Goal: Transaction & Acquisition: Book appointment/travel/reservation

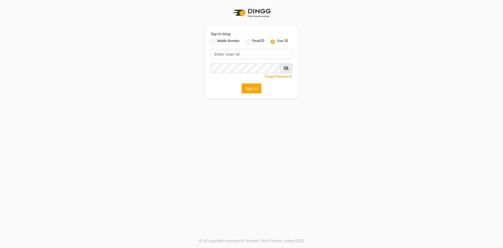
click at [217, 40] on label "Mobile Number" at bounding box center [228, 42] width 23 height 6
click at [217, 40] on input "Mobile Number" at bounding box center [218, 40] width 3 height 3
radio input "true"
radio input "false"
click at [243, 55] on input "Username" at bounding box center [260, 54] width 64 height 10
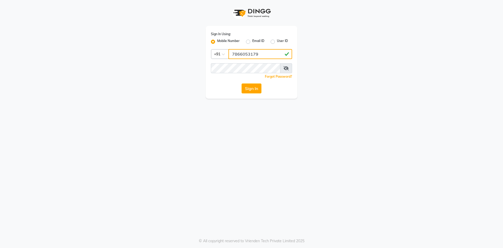
type input "7866053179"
click at [269, 142] on div "Sign In Using: Mobile Number Email ID User ID Country Code × [PHONE_NUMBER] Rem…" at bounding box center [251, 124] width 503 height 248
click at [255, 87] on button "Sign In" at bounding box center [252, 88] width 20 height 10
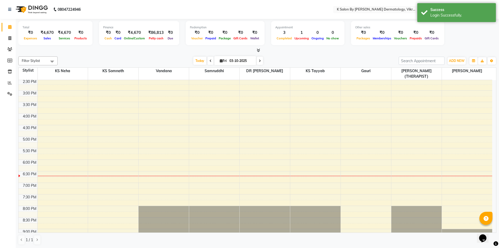
scroll to position [119, 0]
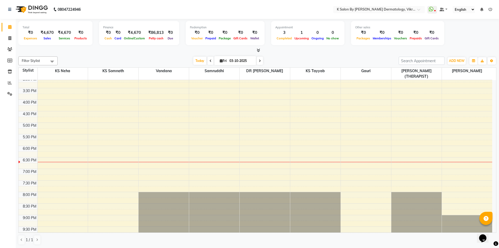
click at [311, 163] on div "10:00 AM 10:30 AM 11:00 AM 11:30 AM 12:00 PM 12:30 PM 1:00 PM 1:30 PM 2:00 PM 2…" at bounding box center [256, 99] width 474 height 276
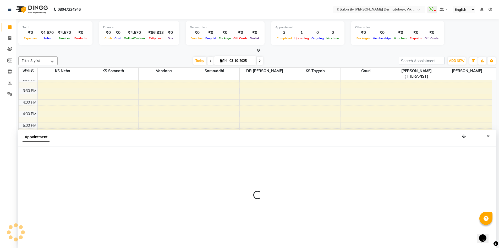
select select "58543"
select select "tentative"
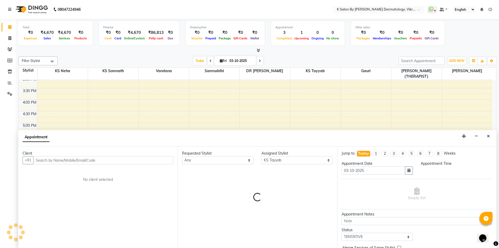
scroll to position [0, 0]
select select "1140"
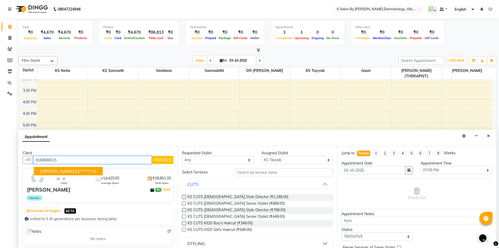
click at [51, 171] on span "siddhi Ghag" at bounding box center [57, 170] width 34 height 5
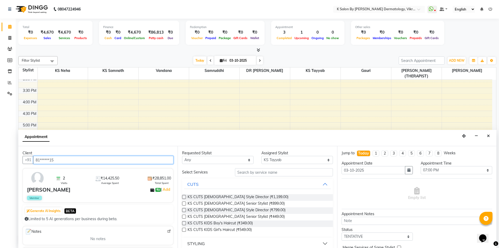
type input "81******15"
click at [230, 160] on select "Any DR Radhika Gauri KS Neha KS Somnath KS Tayyab NEHA HULE(THERAPIST) Samruddh…" at bounding box center [218, 160] width 72 height 8
select select "58543"
click at [182, 156] on select "Any DR Radhika Gauri KS Neha KS Somnath KS Tayyab NEHA HULE(THERAPIST) Samruddh…" at bounding box center [218, 160] width 72 height 8
click at [276, 174] on input "text" at bounding box center [284, 172] width 98 height 8
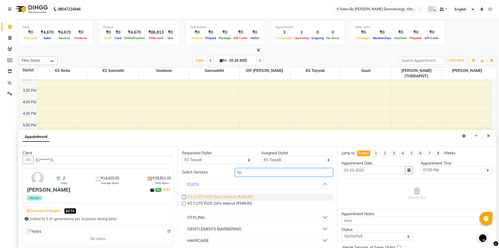
type input "ha"
click at [224, 196] on span "KS CUTS KIDS Boy's Haircut (₹349.00)" at bounding box center [220, 197] width 65 height 7
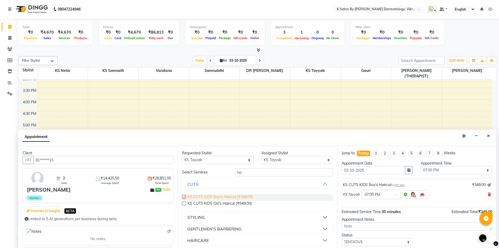
checkbox input "false"
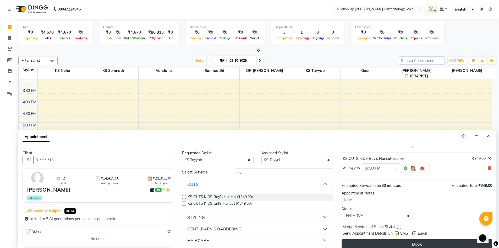
click at [379, 240] on button "Book" at bounding box center [417, 243] width 151 height 9
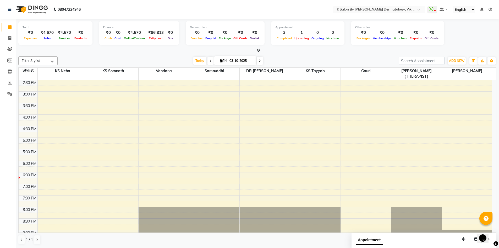
scroll to position [119, 0]
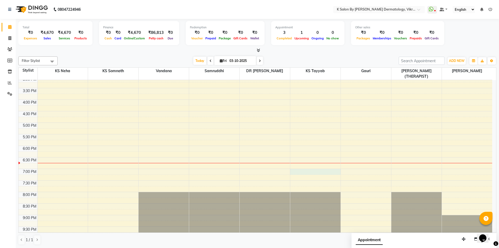
click at [318, 165] on div "10:00 AM 10:30 AM 11:00 AM 11:30 AM 12:00 PM 12:30 PM 1:00 PM 1:30 PM 2:00 PM 2…" at bounding box center [256, 99] width 474 height 276
select select "58543"
select select "1140"
select select "tentative"
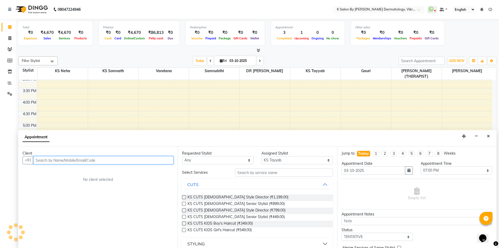
scroll to position [0, 0]
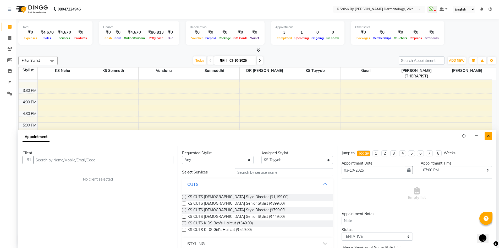
click at [489, 136] on icon "Close" at bounding box center [488, 136] width 3 height 4
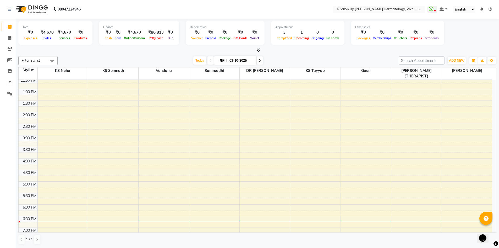
scroll to position [14, 0]
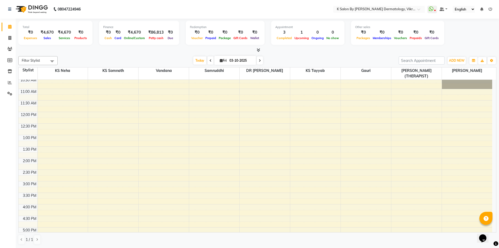
click at [487, 10] on ul "WhatsApp Status ✕ Status: Disconnected Most Recent Message: 03-10-2025 04:16 PM…" at bounding box center [461, 9] width 67 height 7
click at [489, 9] on icon at bounding box center [491, 9] width 4 height 4
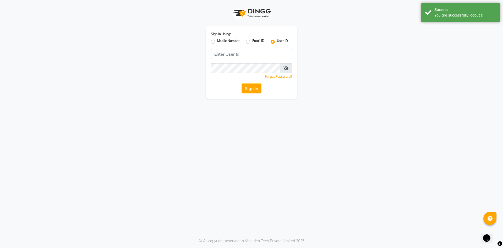
click at [217, 41] on label "Mobile Number" at bounding box center [228, 42] width 23 height 6
click at [217, 41] on input "Mobile Number" at bounding box center [218, 40] width 3 height 3
radio input "true"
radio input "false"
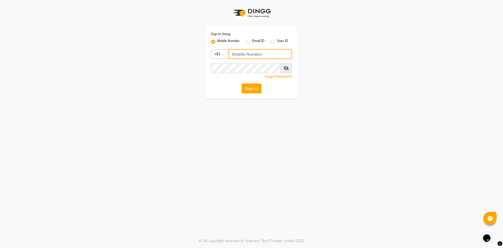
click at [251, 54] on input "Username" at bounding box center [260, 54] width 64 height 10
type input "7866053179"
drag, startPoint x: 262, startPoint y: 131, endPoint x: 265, endPoint y: 128, distance: 4.7
click at [263, 130] on div "Sign In Using: Mobile Number Email ID User ID Country Code × [PHONE_NUMBER] Rem…" at bounding box center [251, 124] width 503 height 248
click at [253, 89] on button "Sign In" at bounding box center [252, 88] width 20 height 10
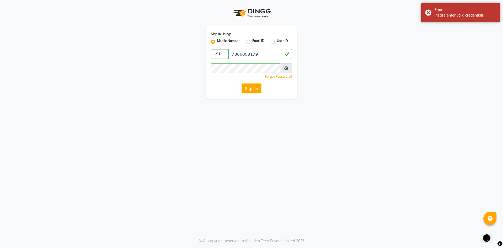
click at [286, 67] on icon at bounding box center [286, 68] width 5 height 4
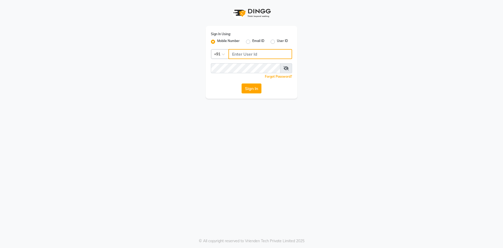
click at [246, 52] on input "Username" at bounding box center [260, 54] width 64 height 10
type input "7866053179"
click at [264, 124] on div "Sign In Using: Mobile Number Email ID User ID Country Code × [PHONE_NUMBER] Rem…" at bounding box center [251, 124] width 503 height 248
click at [246, 89] on button "Sign In" at bounding box center [252, 88] width 20 height 10
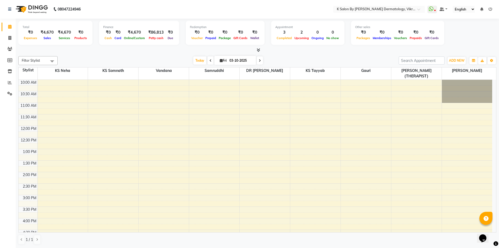
scroll to position [119, 0]
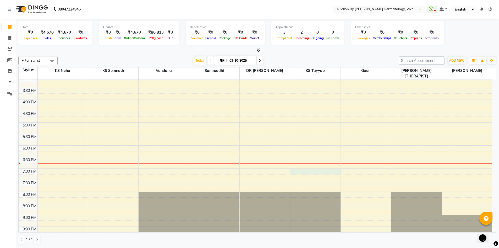
click at [307, 165] on div "10:00 AM 10:30 AM 11:00 AM 11:30 AM 12:00 PM 12:30 PM 1:00 PM 1:30 PM 2:00 PM 2…" at bounding box center [256, 99] width 474 height 276
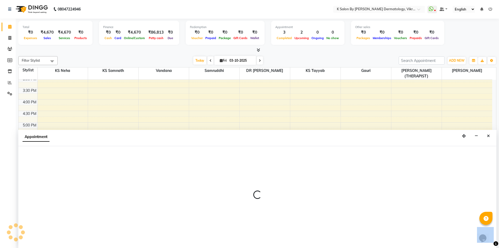
select select "58543"
select select "tentative"
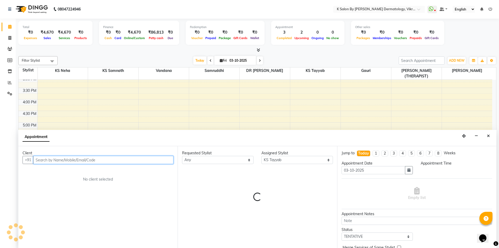
select select "1140"
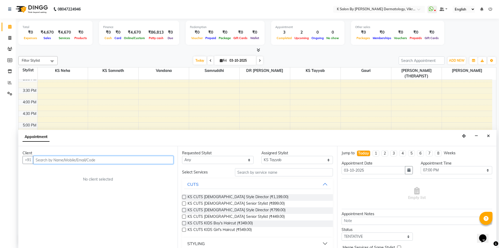
click at [43, 158] on input "text" at bounding box center [103, 160] width 140 height 8
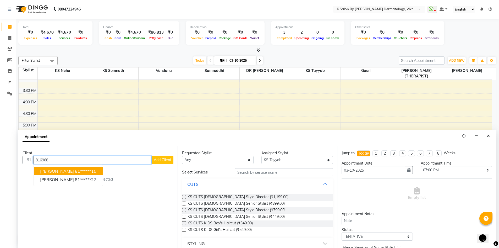
click at [58, 173] on span "siddhi Ghag" at bounding box center [57, 170] width 34 height 5
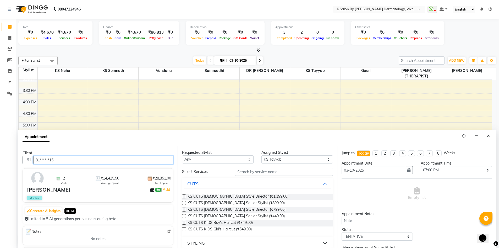
scroll to position [0, 0]
type input "81******15"
click at [213, 158] on select "Any DR Radhika Gauri KS Neha KS Somnath KS Tayyab NEHA HULE(THERAPIST) Samruddh…" at bounding box center [218, 160] width 72 height 8
select select "58543"
click at [182, 156] on select "Any DR Radhika Gauri KS Neha KS Somnath KS Tayyab NEHA HULE(THERAPIST) Samruddh…" at bounding box center [218, 160] width 72 height 8
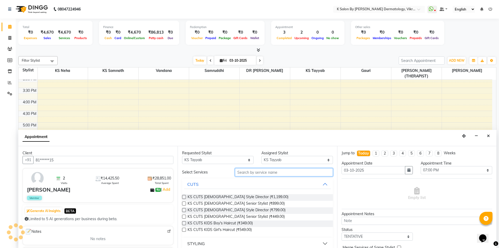
click at [255, 172] on input "text" at bounding box center [284, 172] width 98 height 8
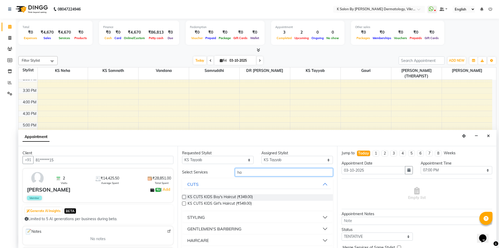
type input "ha"
click at [183, 197] on label at bounding box center [184, 197] width 4 height 4
click at [183, 197] on input "checkbox" at bounding box center [183, 196] width 3 height 3
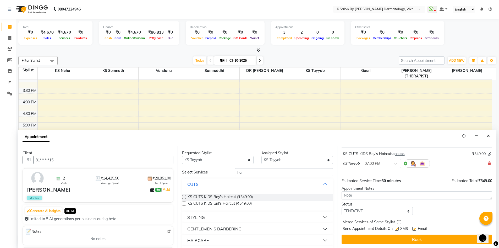
scroll to position [31, 0]
click at [183, 197] on label at bounding box center [184, 197] width 4 height 4
click at [183, 197] on input "checkbox" at bounding box center [183, 196] width 3 height 3
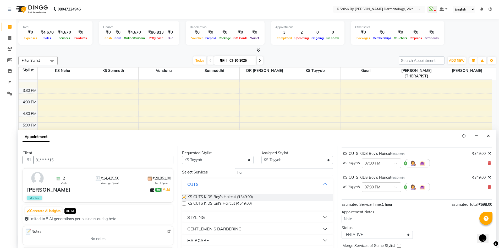
checkbox input "false"
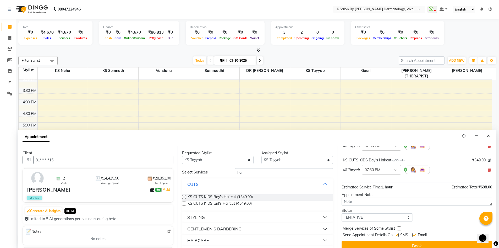
scroll to position [55, 0]
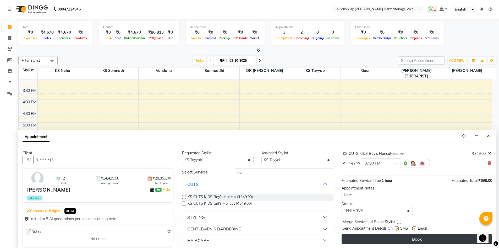
click at [381, 239] on button "Book" at bounding box center [417, 238] width 151 height 9
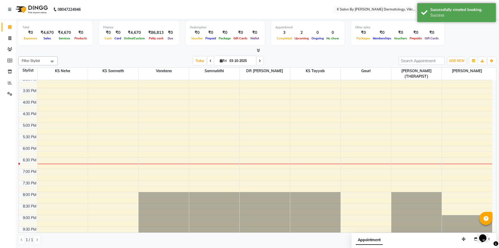
scroll to position [0, 0]
click at [368, 239] on span "Appointment" at bounding box center [369, 239] width 27 height 9
select select "tentative"
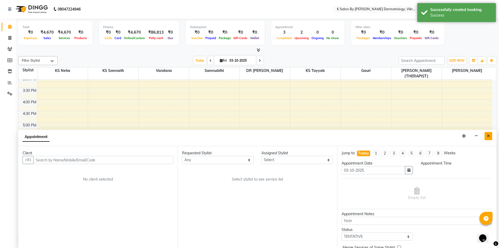
click at [489, 134] on icon "Close" at bounding box center [488, 136] width 3 height 4
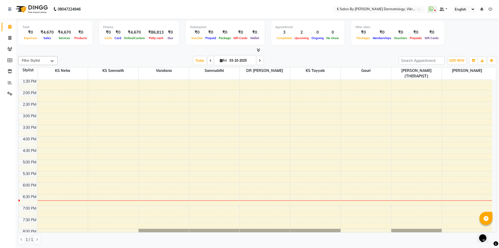
scroll to position [119, 0]
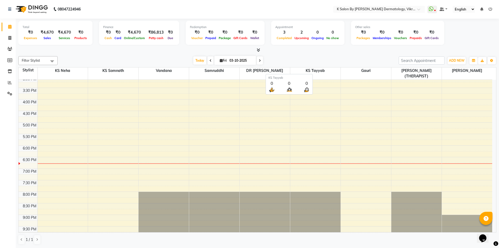
click at [325, 69] on span "KS Tayyab" at bounding box center [315, 70] width 50 height 7
click at [491, 8] on icon at bounding box center [491, 9] width 4 height 4
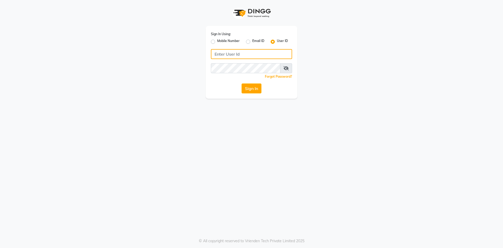
click at [235, 53] on input "Username" at bounding box center [251, 54] width 81 height 10
click at [217, 42] on label "Mobile Number" at bounding box center [228, 42] width 23 height 6
click at [217, 42] on input "Mobile Number" at bounding box center [218, 40] width 3 height 3
radio input "true"
radio input "false"
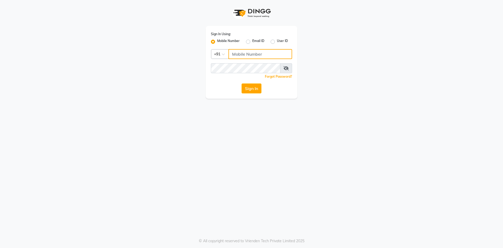
click at [244, 56] on input "Username" at bounding box center [260, 54] width 64 height 10
type input "7866053179"
drag, startPoint x: 266, startPoint y: 146, endPoint x: 269, endPoint y: 125, distance: 21.1
click at [267, 146] on div "Sign In Using: Mobile Number Email ID User ID Country Code × [PHONE_NUMBER] Rem…" at bounding box center [251, 124] width 503 height 248
click at [257, 90] on button "Sign In" at bounding box center [252, 88] width 20 height 10
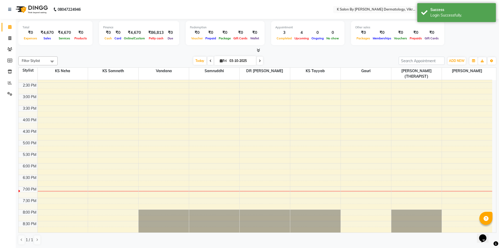
scroll to position [105, 0]
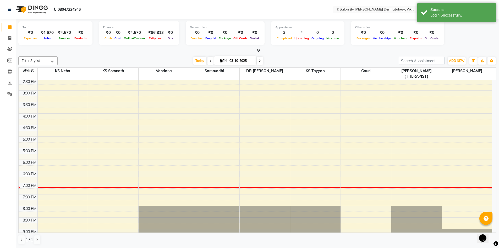
click at [64, 85] on div "10:00 AM 10:30 AM 11:00 AM 11:30 AM 12:00 PM 12:30 PM 1:00 PM 1:30 PM 2:00 PM 2…" at bounding box center [256, 113] width 474 height 276
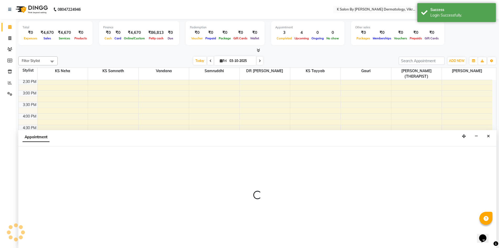
scroll to position [0, 0]
select select "55322"
select select "900"
select select "tentative"
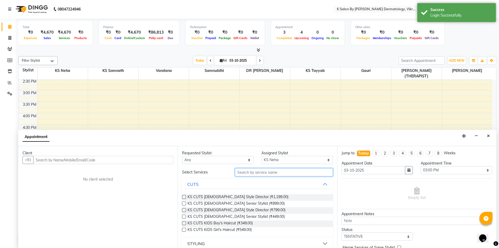
click at [246, 171] on input "text" at bounding box center [284, 172] width 98 height 8
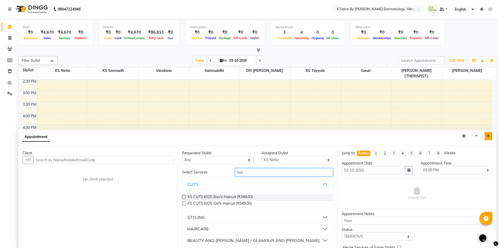
type input "hai"
click at [490, 134] on button "Close" at bounding box center [489, 136] width 8 height 8
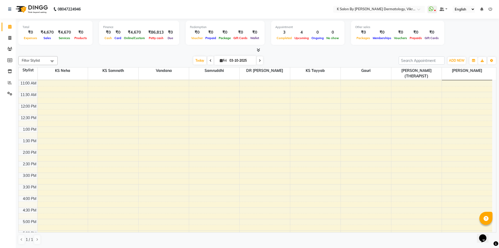
scroll to position [0, 0]
click at [491, 9] on icon at bounding box center [491, 9] width 4 height 4
